Goal: Check status: Check status

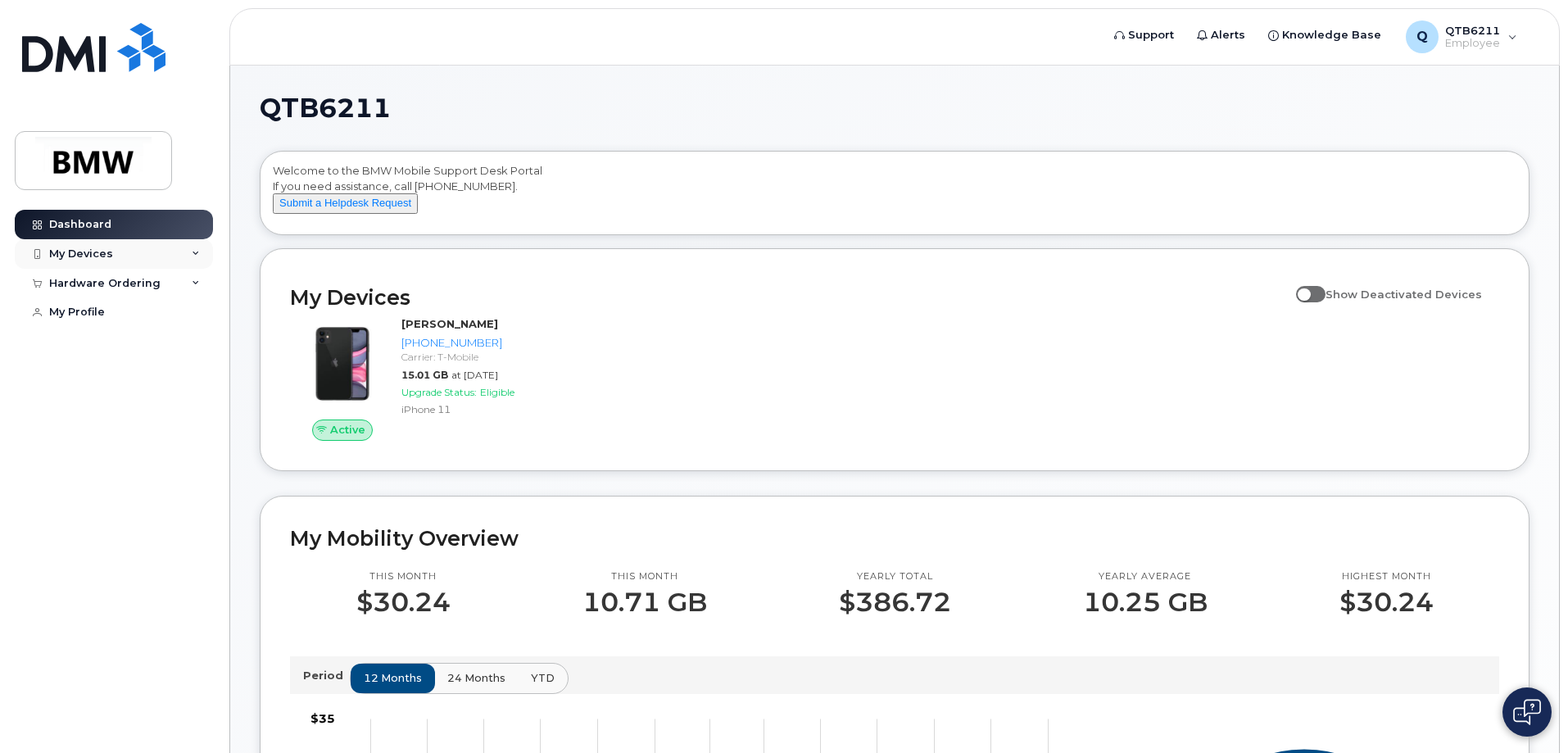
click at [163, 249] on div "My Devices" at bounding box center [113, 253] width 199 height 30
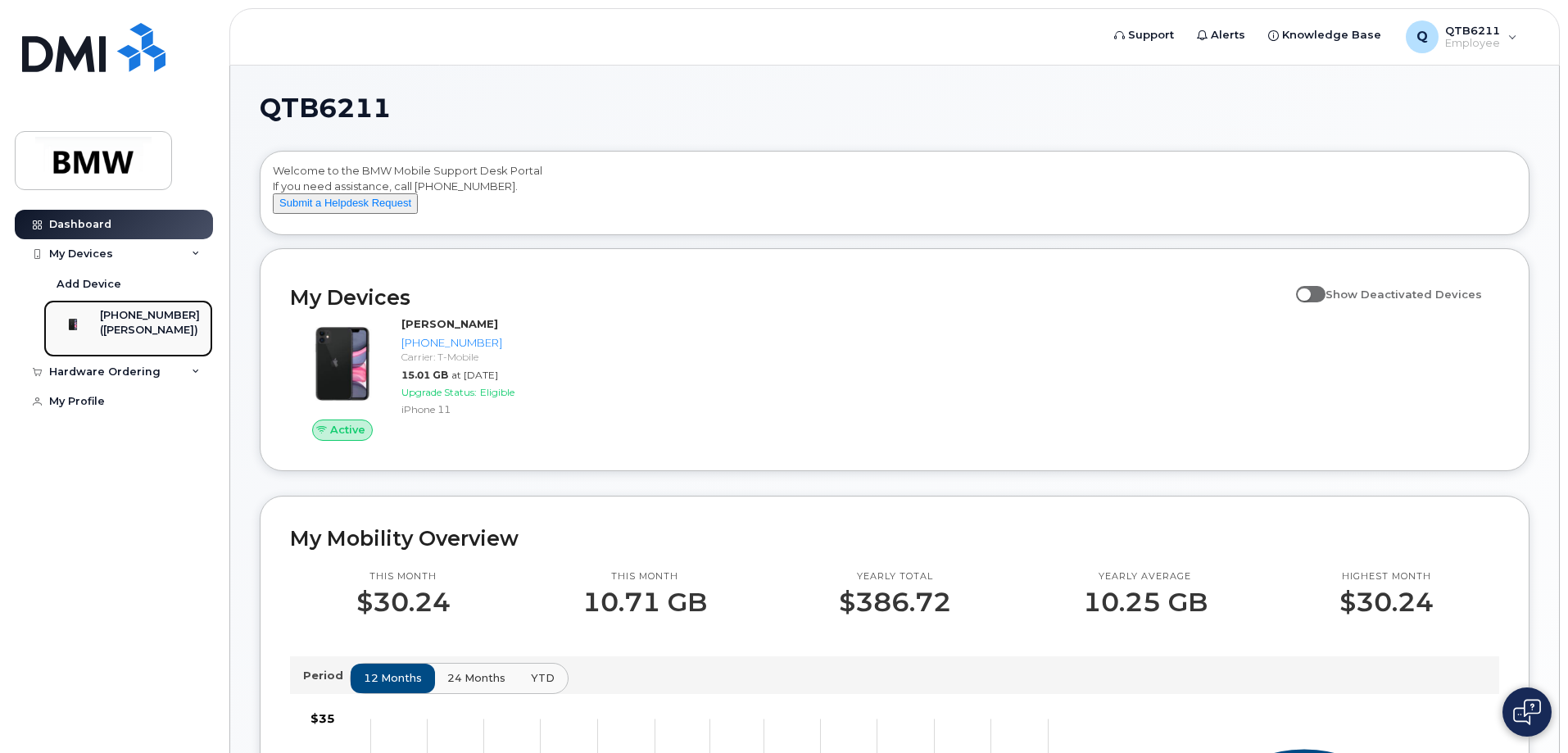
click at [135, 309] on div "[PHONE_NUMBER]" at bounding box center [149, 315] width 100 height 14
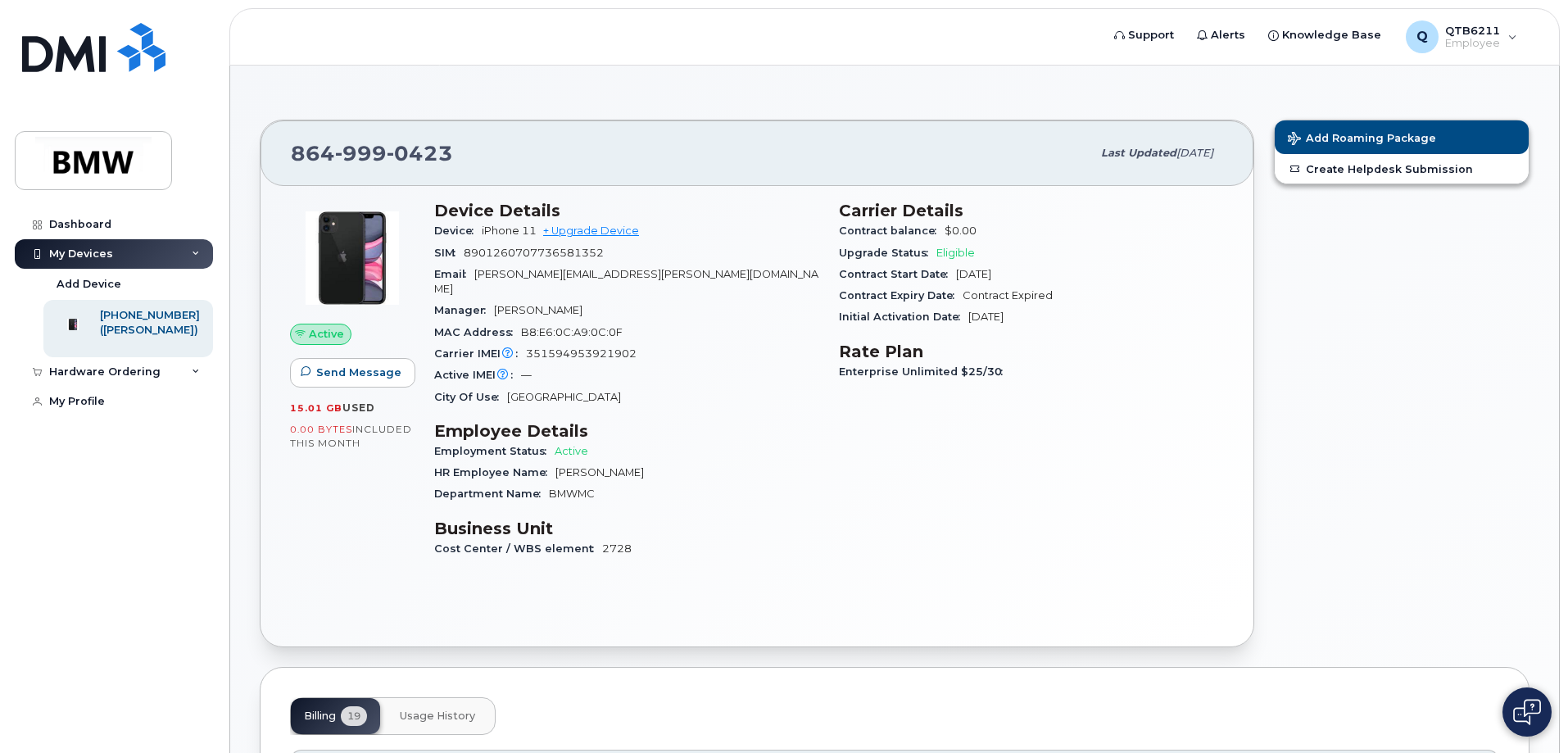
click at [988, 369] on span "Enterprise Unlimited $25/30" at bounding box center [925, 372] width 172 height 13
click at [988, 368] on span "Enterprise Unlimited $25/30" at bounding box center [925, 372] width 172 height 13
click at [102, 378] on div "Hardware Ordering" at bounding box center [105, 372] width 111 height 13
click at [104, 410] on div "My Orders" at bounding box center [86, 402] width 59 height 14
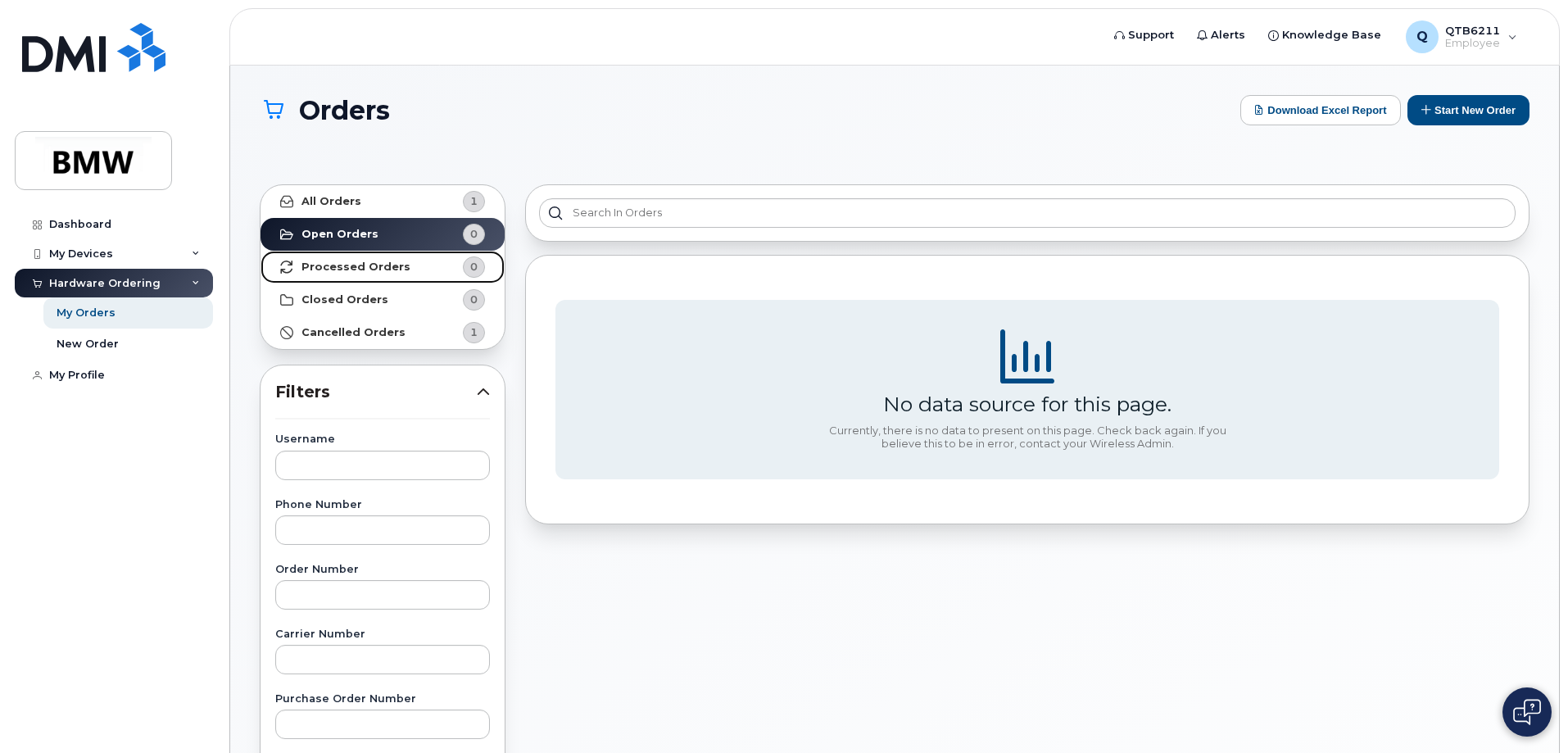
click at [377, 264] on strong "Processed Orders" at bounding box center [356, 267] width 109 height 13
